Goal: Task Accomplishment & Management: Manage account settings

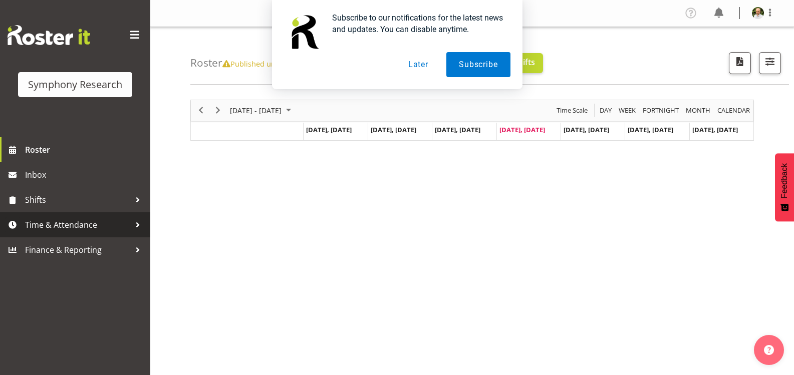
click at [83, 227] on span "Time & Attendance" at bounding box center [77, 224] width 105 height 15
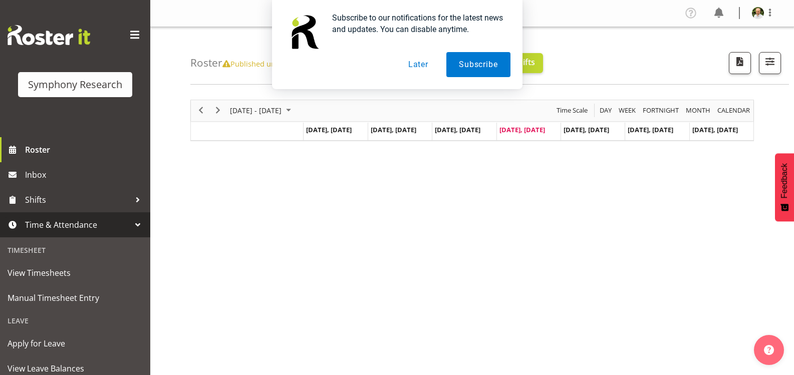
click at [415, 62] on button "Later" at bounding box center [418, 64] width 45 height 25
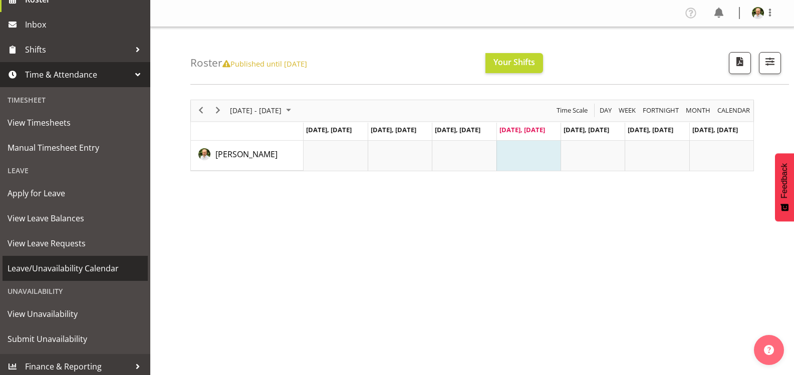
scroll to position [154, 0]
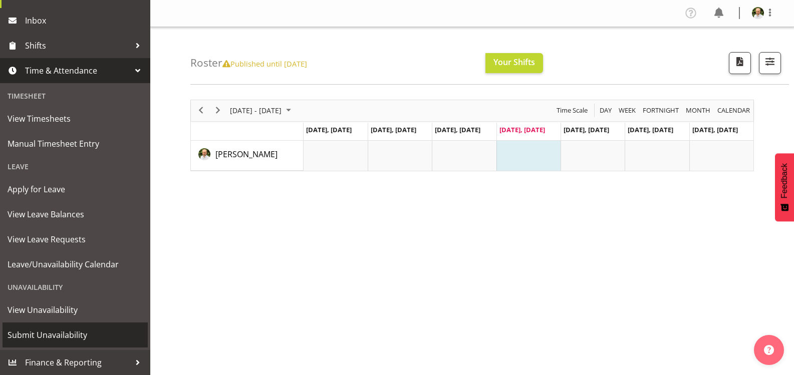
click at [68, 336] on span "Submit Unavailability" at bounding box center [75, 335] width 135 height 15
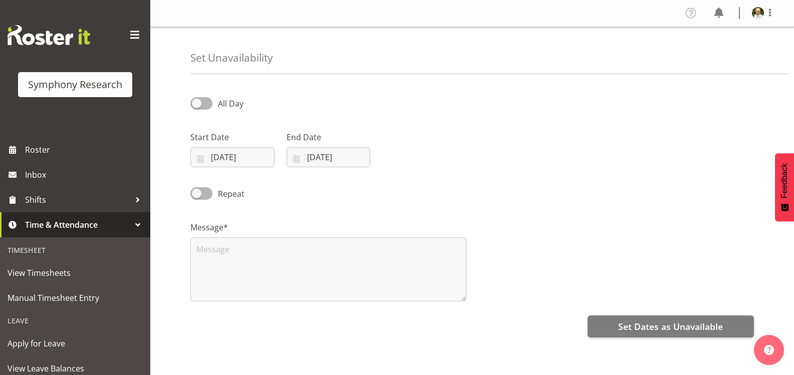
select select "9"
select select "2025"
click at [247, 160] on input "[DATE]" at bounding box center [232, 157] width 84 height 20
click at [333, 276] on span "18" at bounding box center [331, 277] width 8 height 10
type input "[DATE]"
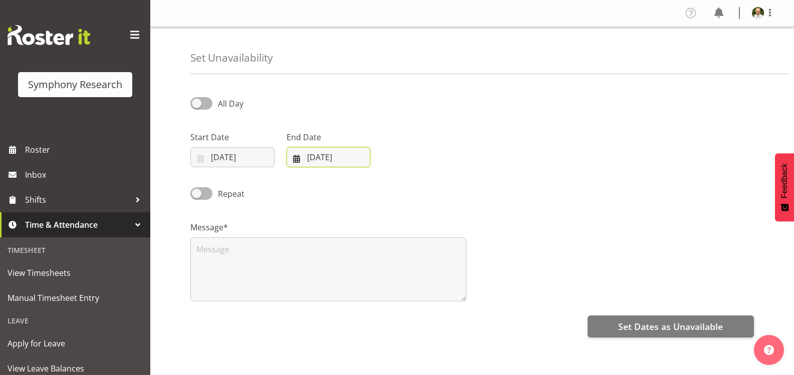
click at [342, 158] on input "[DATE]" at bounding box center [329, 157] width 84 height 20
click at [307, 292] on span "19" at bounding box center [307, 296] width 8 height 10
type input "[DATE]"
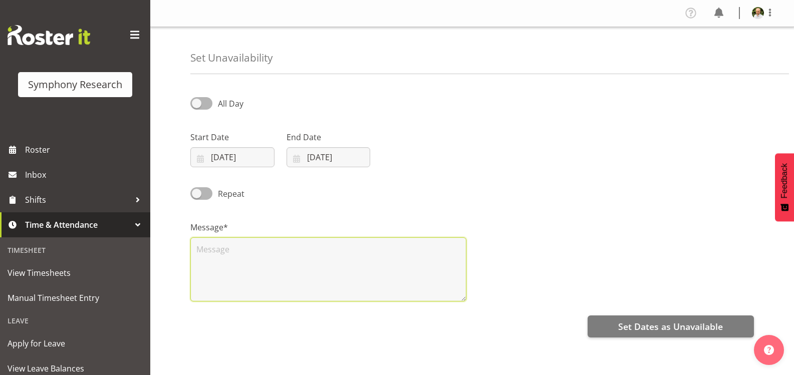
click at [235, 244] on textarea at bounding box center [328, 269] width 276 height 64
type textarea "z"
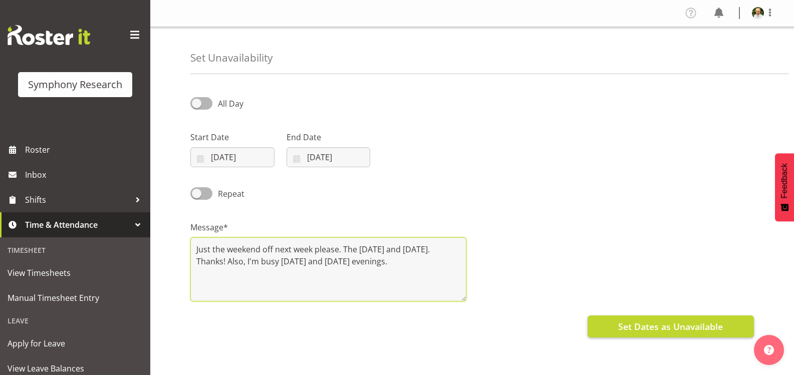
type textarea "Just the weekend off next week please. The [DATE] and [DATE]. Thanks! Also, I'm…"
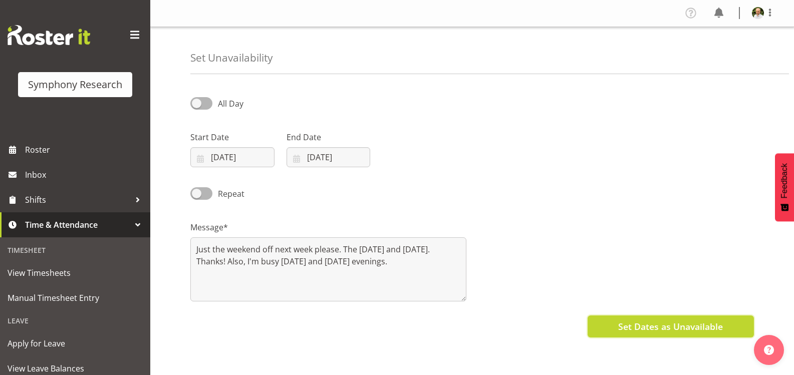
click at [665, 325] on span "Set Dates as Unavailable" at bounding box center [670, 326] width 105 height 13
